Goal: Transaction & Acquisition: Purchase product/service

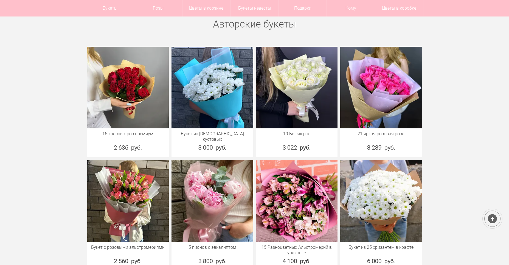
scroll to position [55, 0]
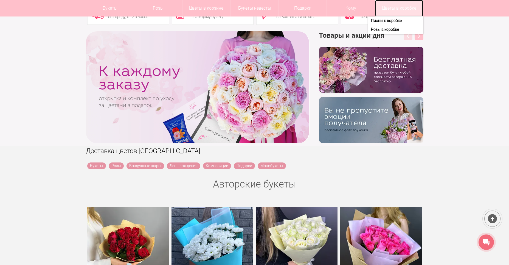
click at [396, 6] on link "Цветы в коробке" at bounding box center [399, 8] width 48 height 16
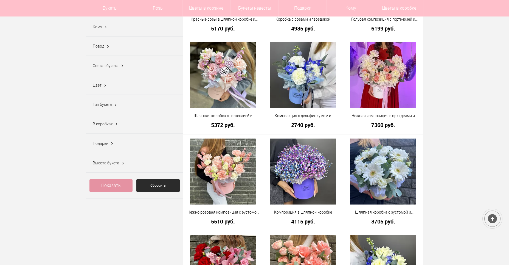
scroll to position [192, 0]
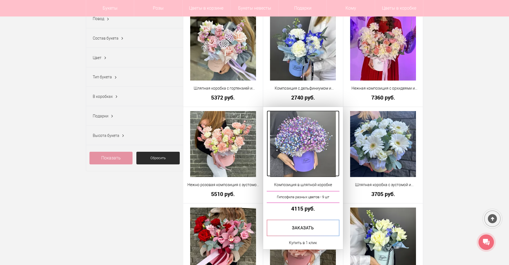
click at [305, 150] on img at bounding box center [303, 144] width 66 height 66
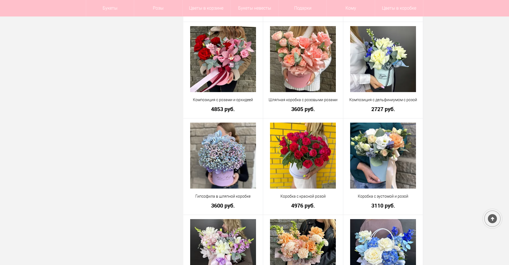
scroll to position [401, 0]
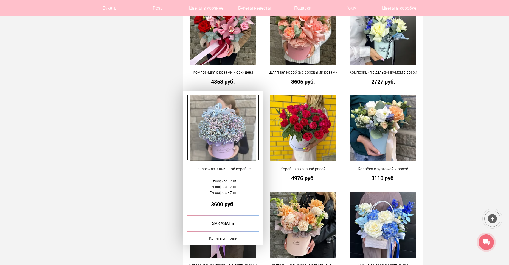
click at [237, 142] on img at bounding box center [223, 128] width 66 height 66
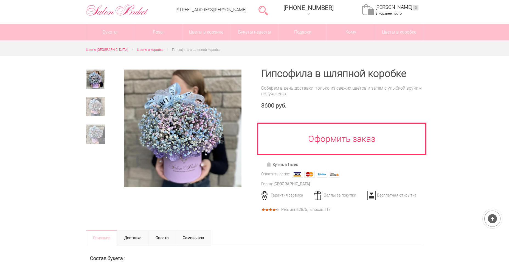
scroll to position [27, 0]
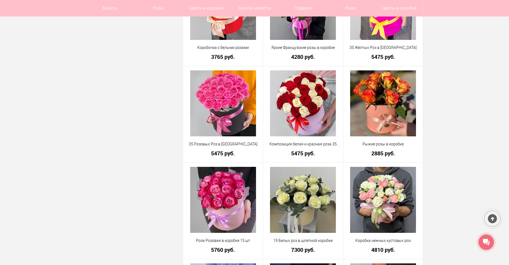
scroll to position [1104, 0]
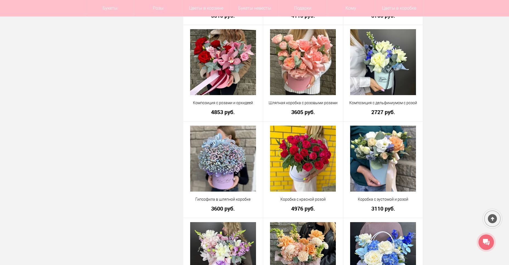
scroll to position [390, 0]
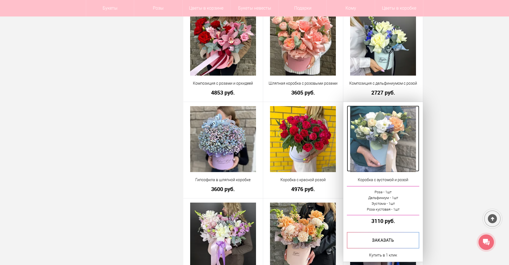
click at [389, 144] on img at bounding box center [383, 139] width 66 height 66
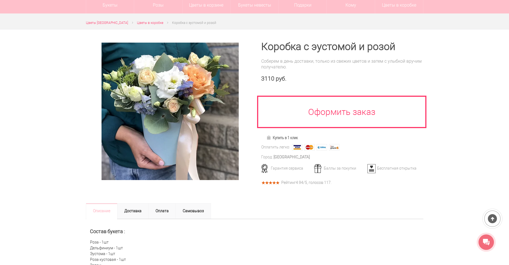
scroll to position [27, 0]
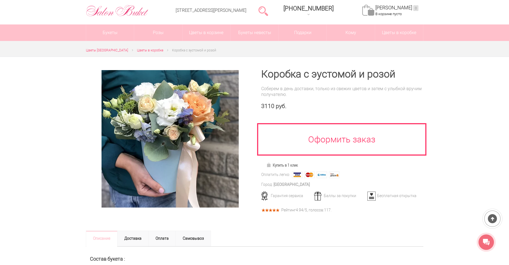
click at [251, 223] on div at bounding box center [170, 140] width 169 height 166
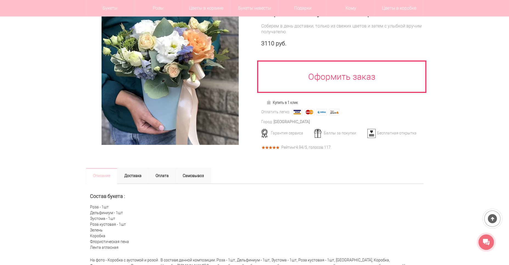
scroll to position [82, 0]
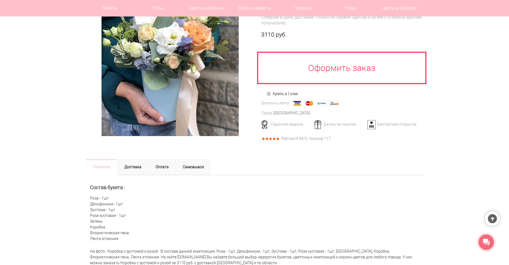
click at [308, 196] on div "Состав букета : Роза - 1шт Дельфиниум - 1шт Эустома - 1шт Роза кустовая - 1шт З…" at bounding box center [255, 210] width 338 height 71
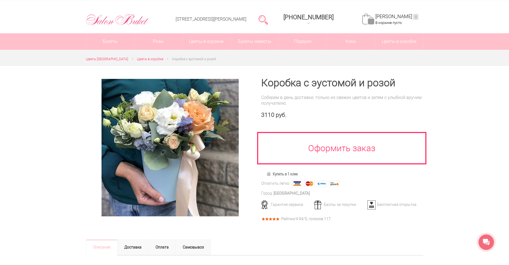
scroll to position [27, 0]
